Goal: Register for event/course

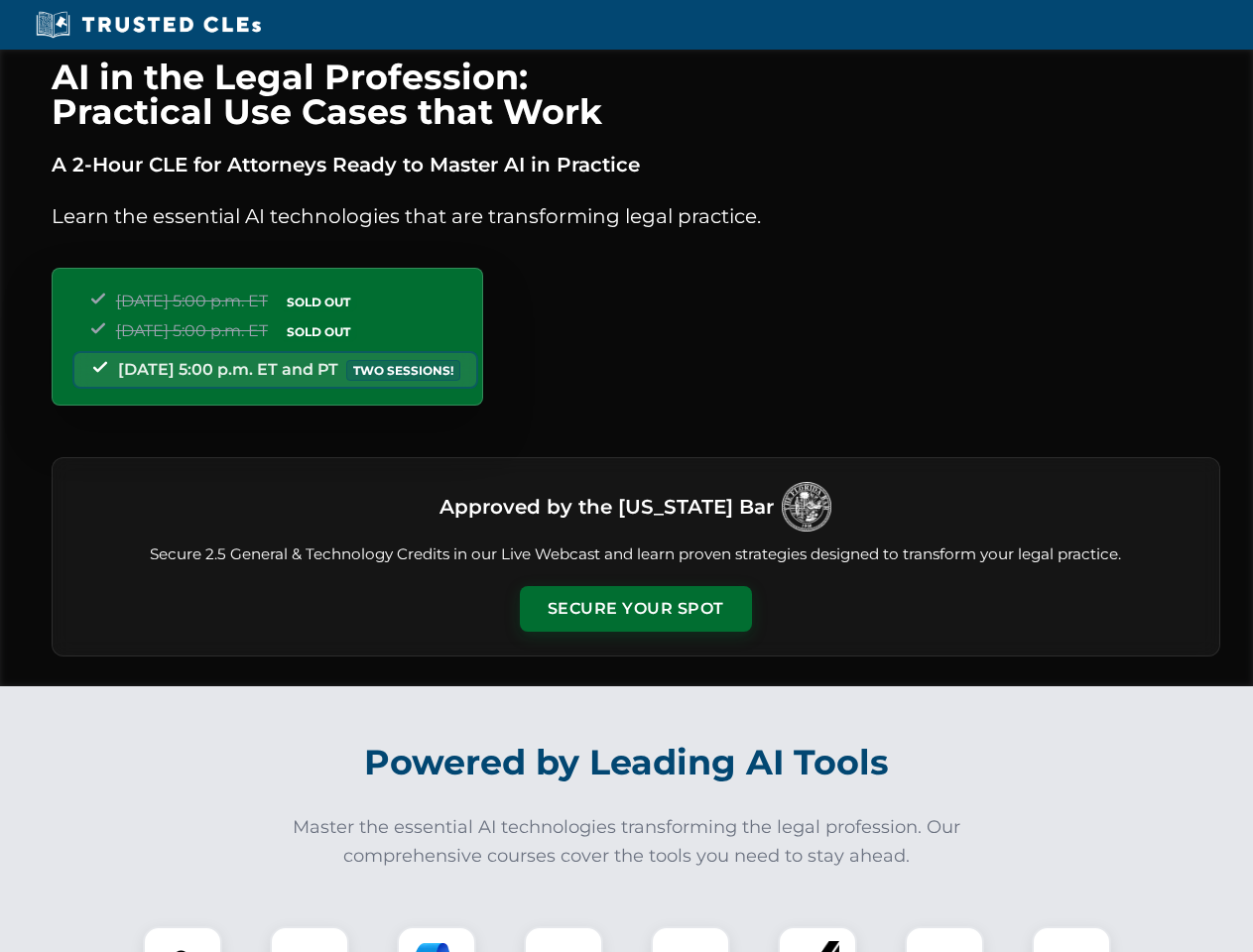
click at [635, 609] on button "Secure Your Spot" at bounding box center [636, 609] width 232 height 46
click at [183, 939] on img at bounding box center [183, 966] width 58 height 58
click at [309, 939] on div at bounding box center [309, 965] width 79 height 79
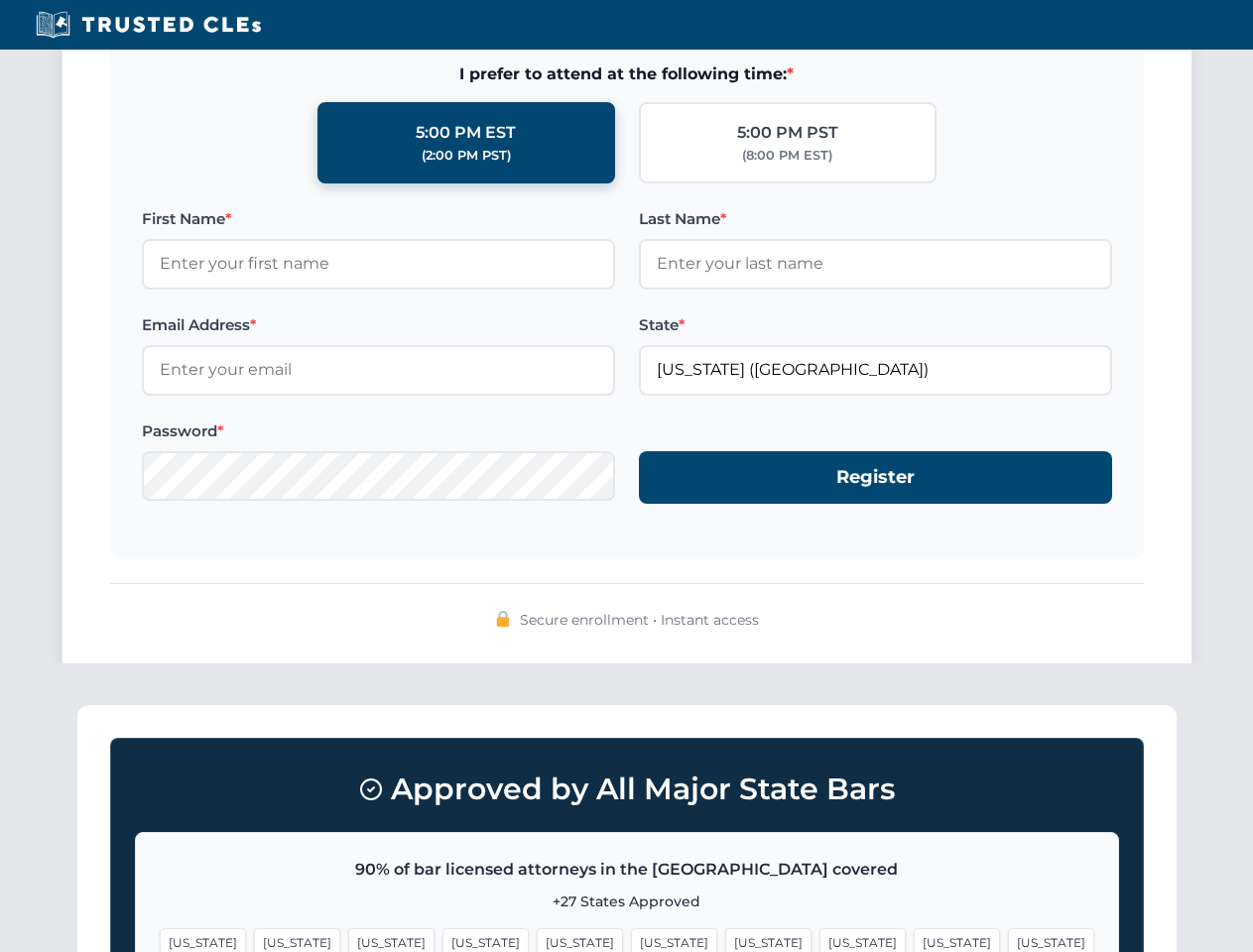
click at [914, 939] on span "[US_STATE]" at bounding box center [957, 942] width 86 height 29
